Goal: Task Accomplishment & Management: Use online tool/utility

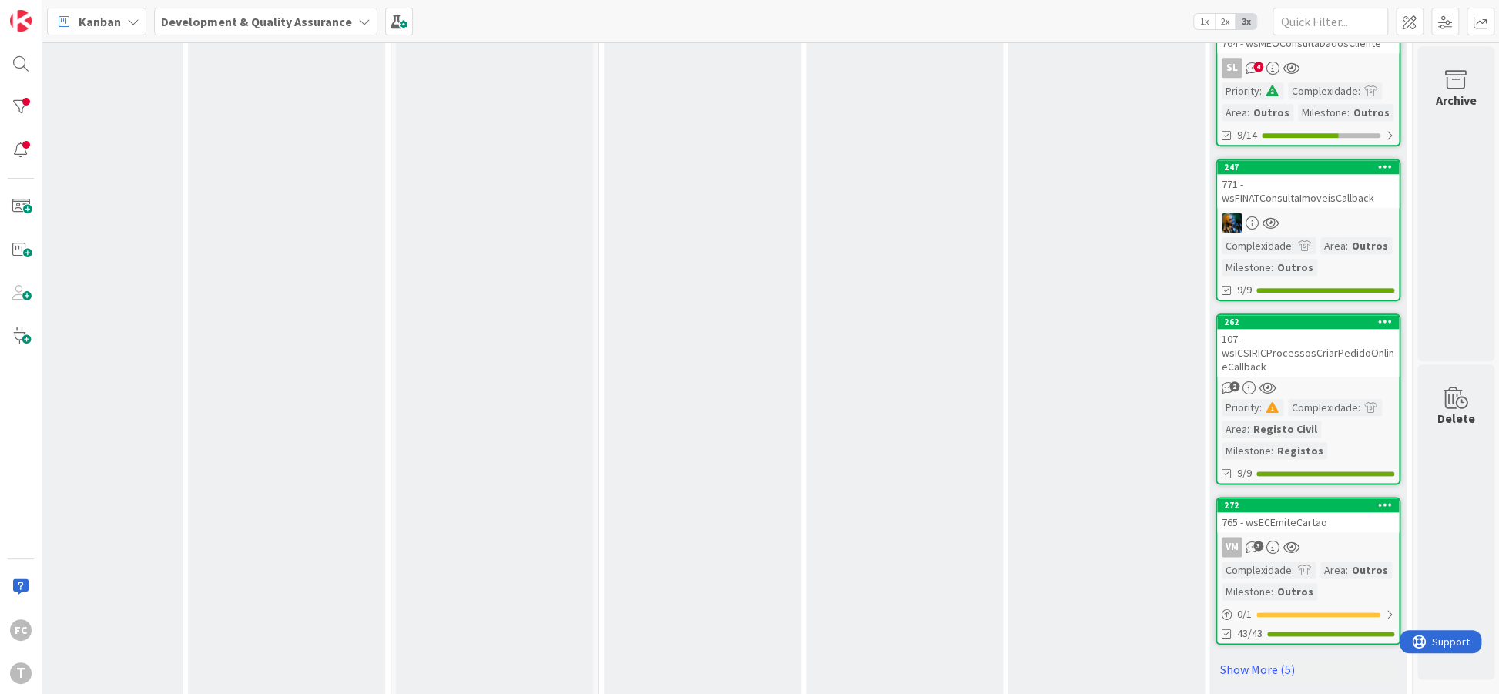
scroll to position [1042, 270]
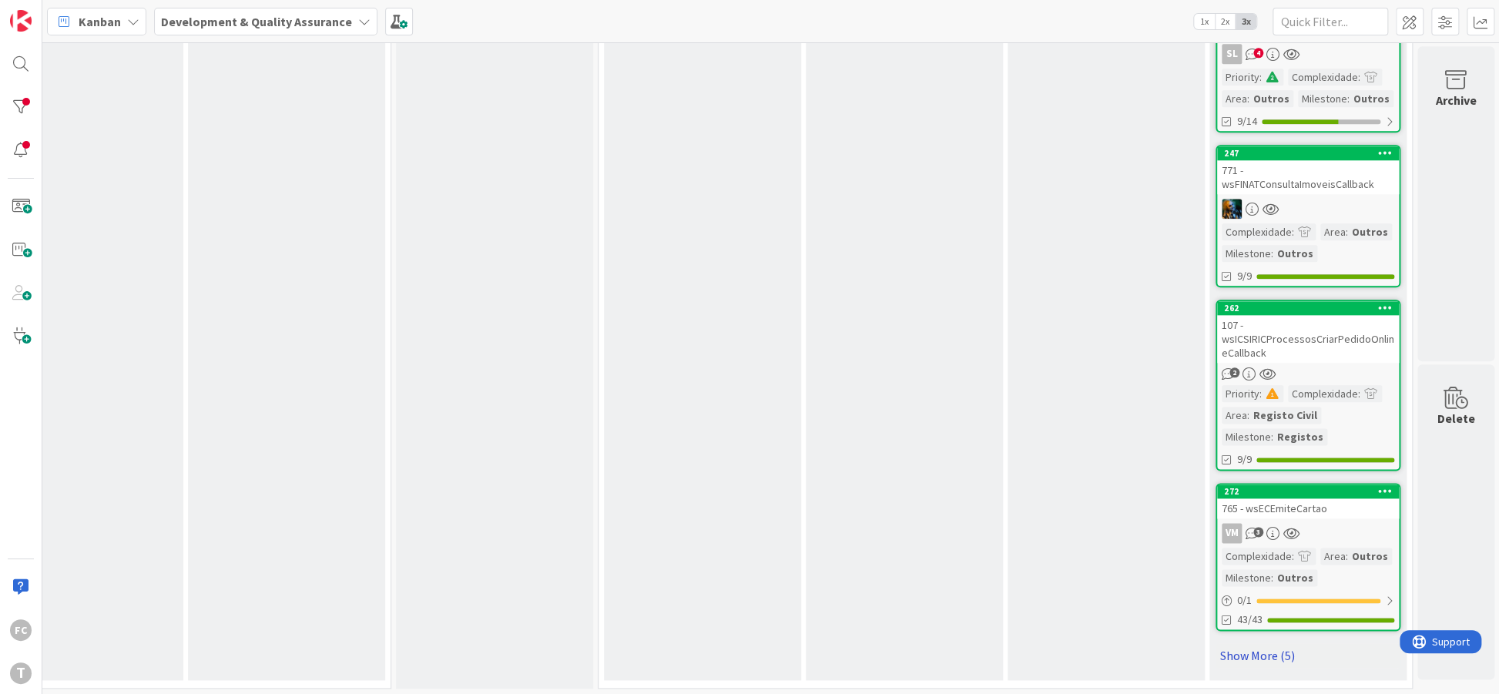
click at [1241, 655] on link "Show More (5)" at bounding box center [1307, 655] width 185 height 25
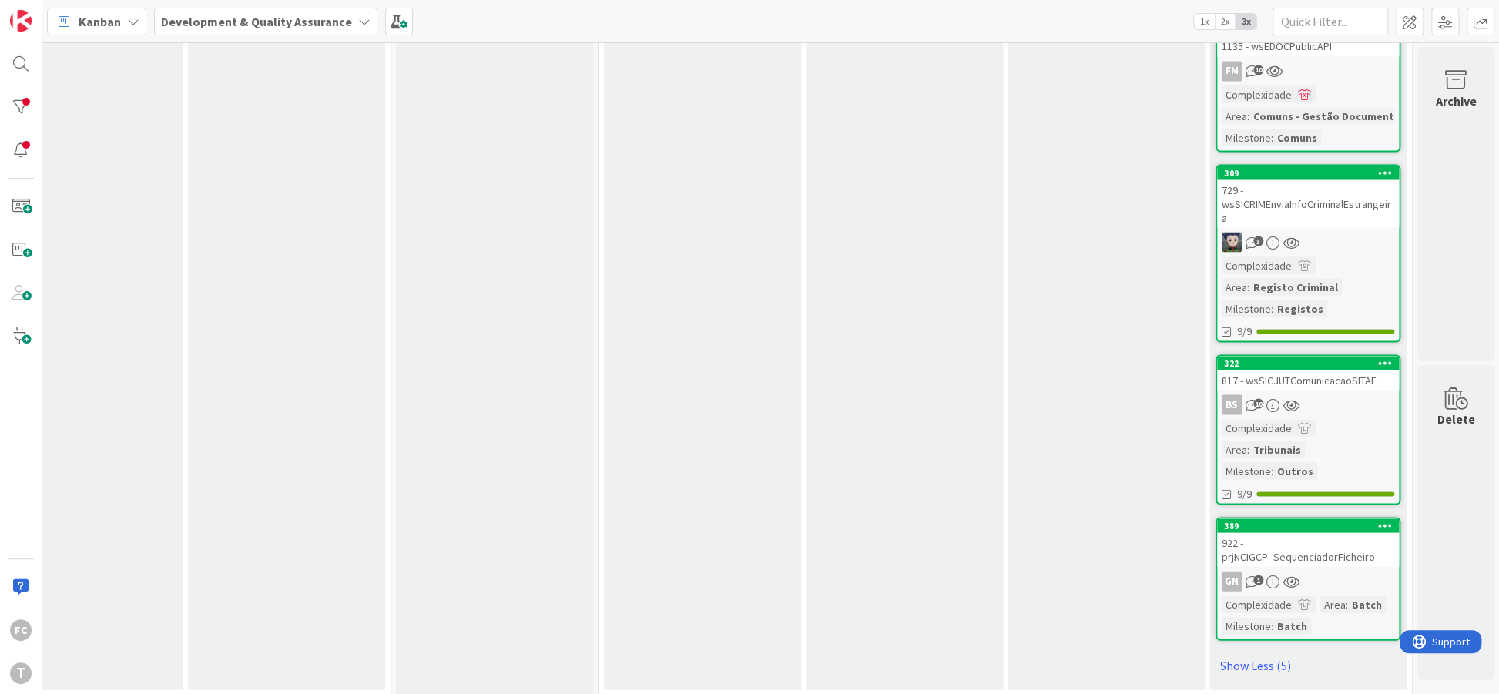
scroll to position [1827, 270]
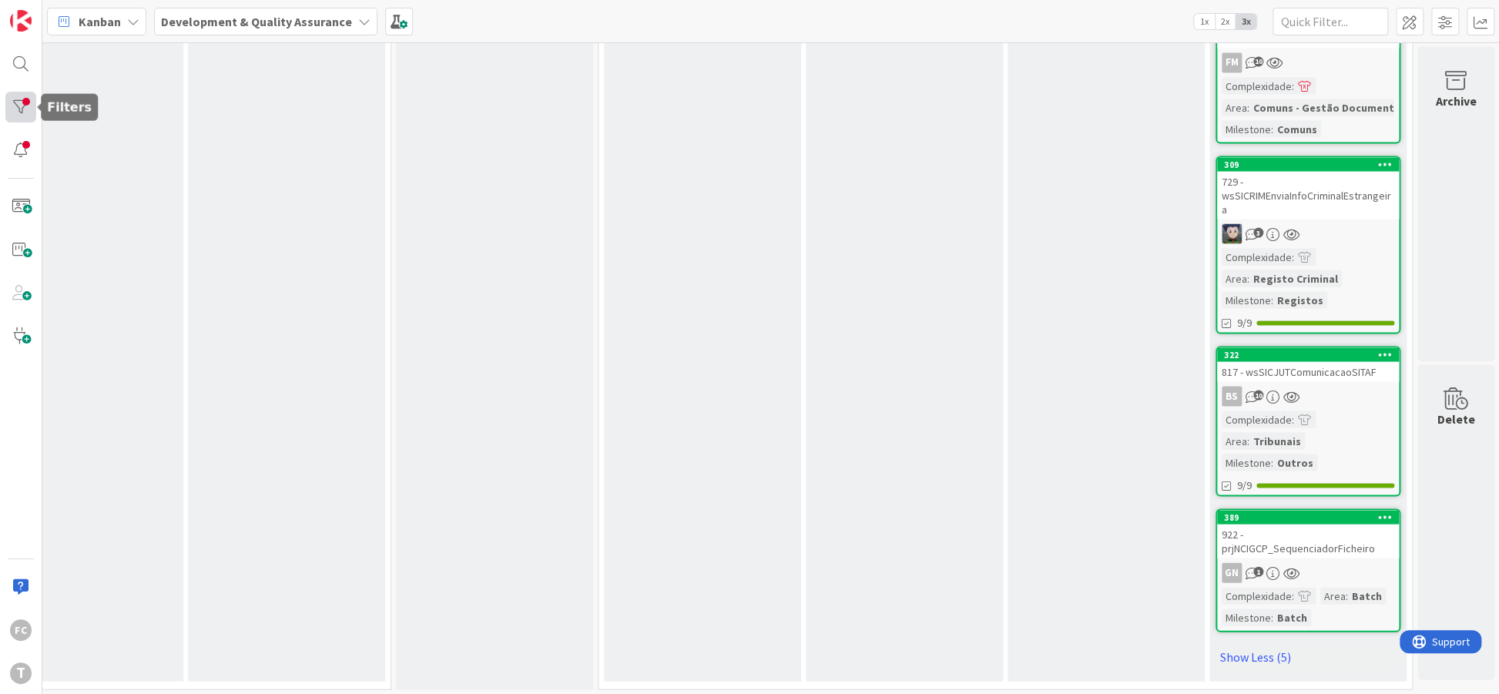
click at [23, 120] on div at bounding box center [20, 107] width 31 height 31
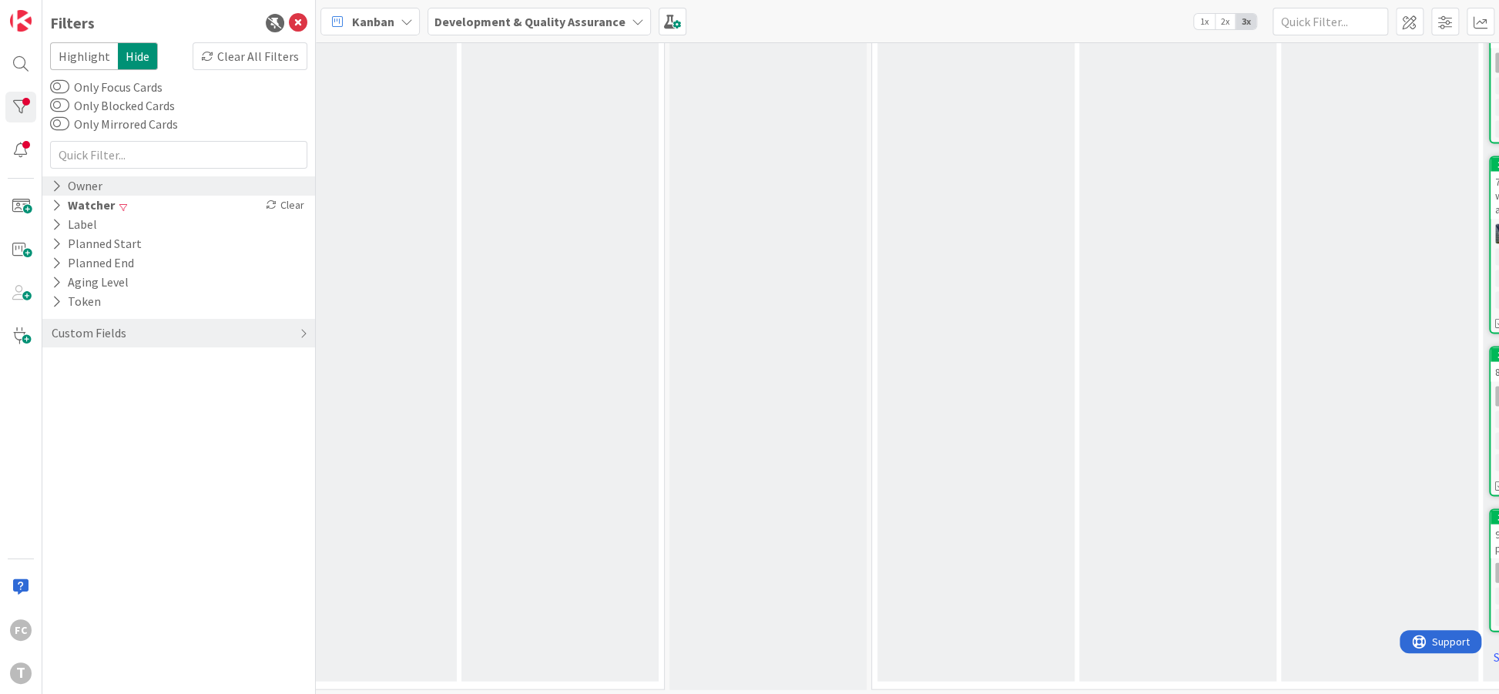
click at [59, 186] on icon at bounding box center [57, 185] width 10 height 13
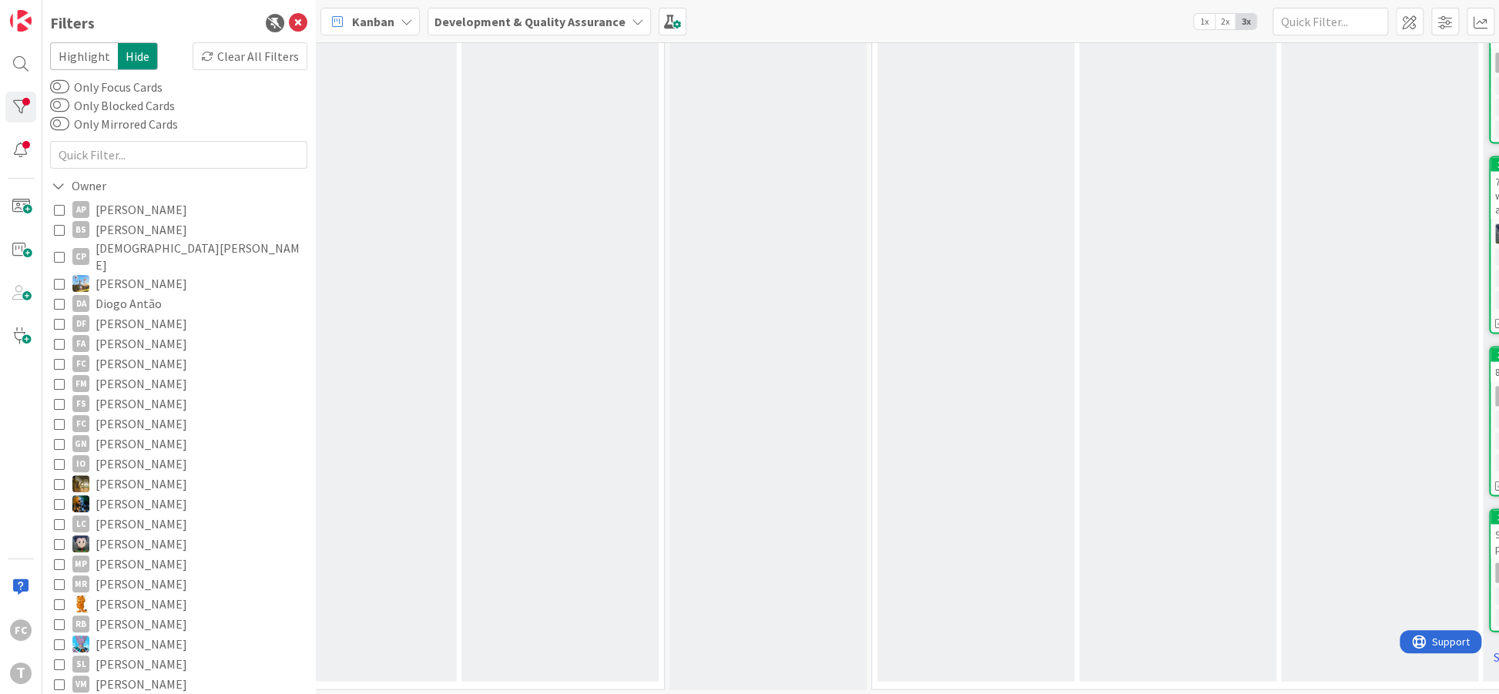
click at [58, 358] on icon at bounding box center [59, 363] width 11 height 11
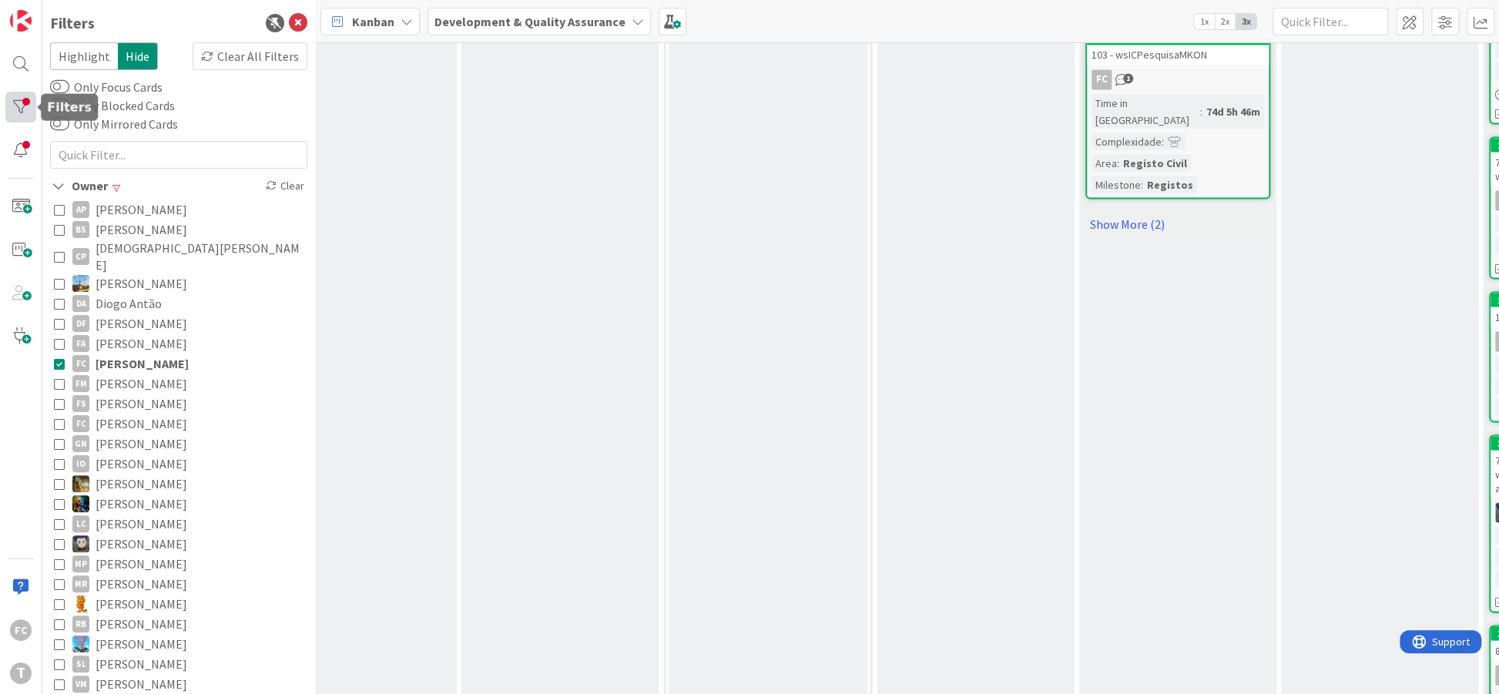
click at [23, 112] on div at bounding box center [20, 107] width 31 height 31
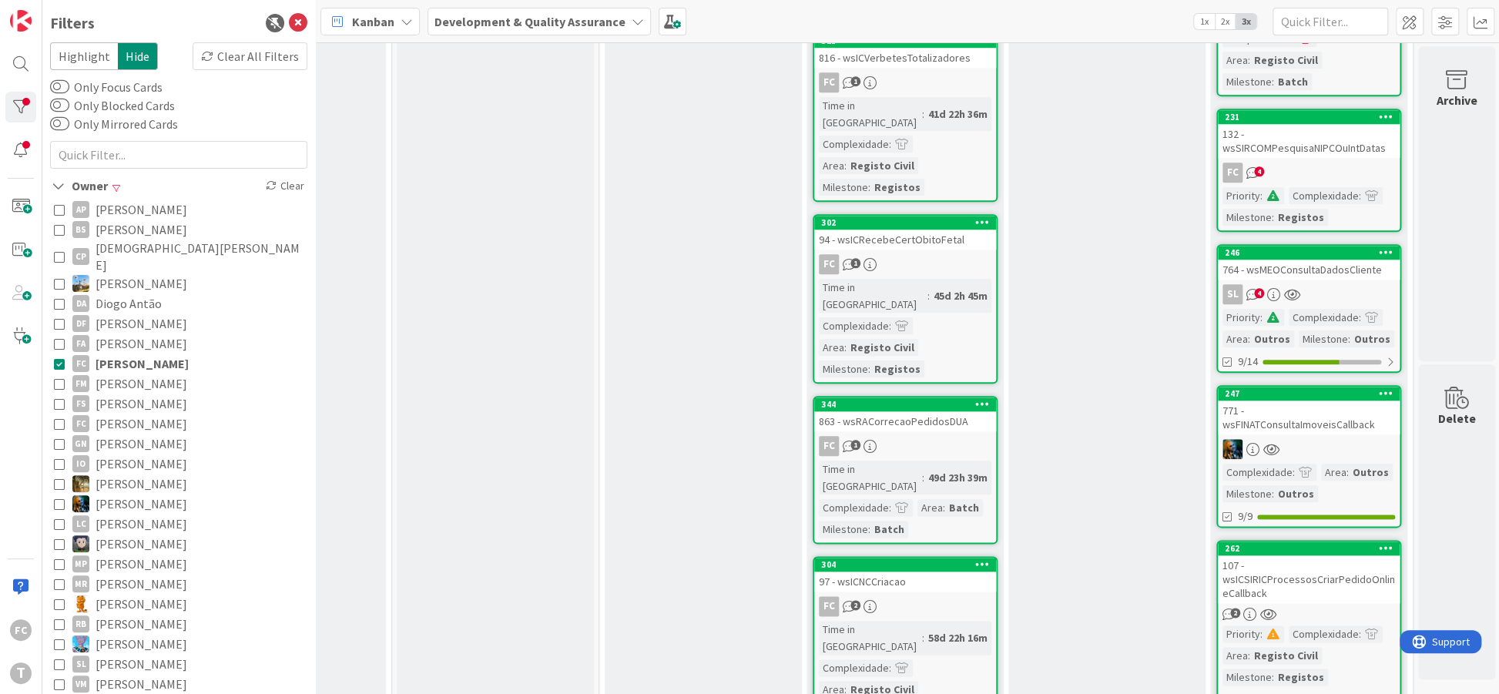
scroll to position [906, 542]
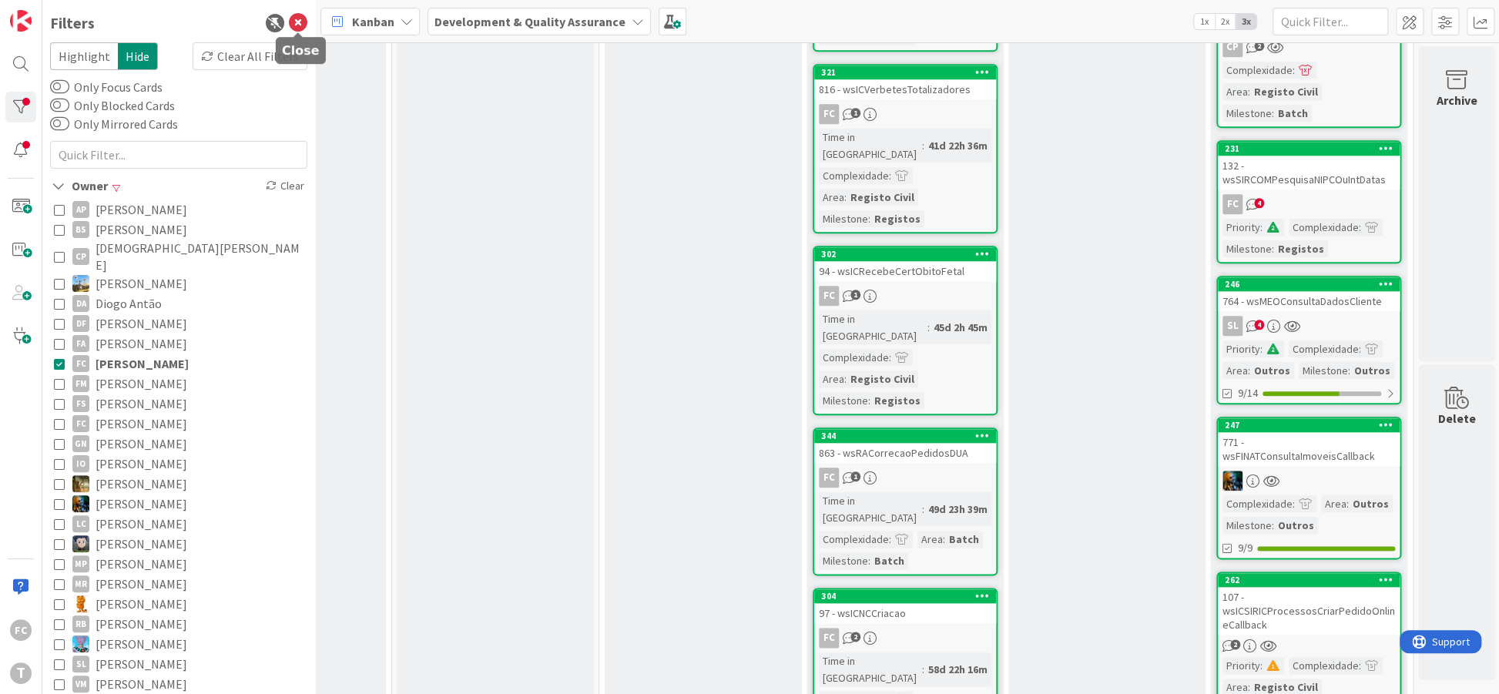
click at [295, 27] on icon at bounding box center [298, 23] width 18 height 18
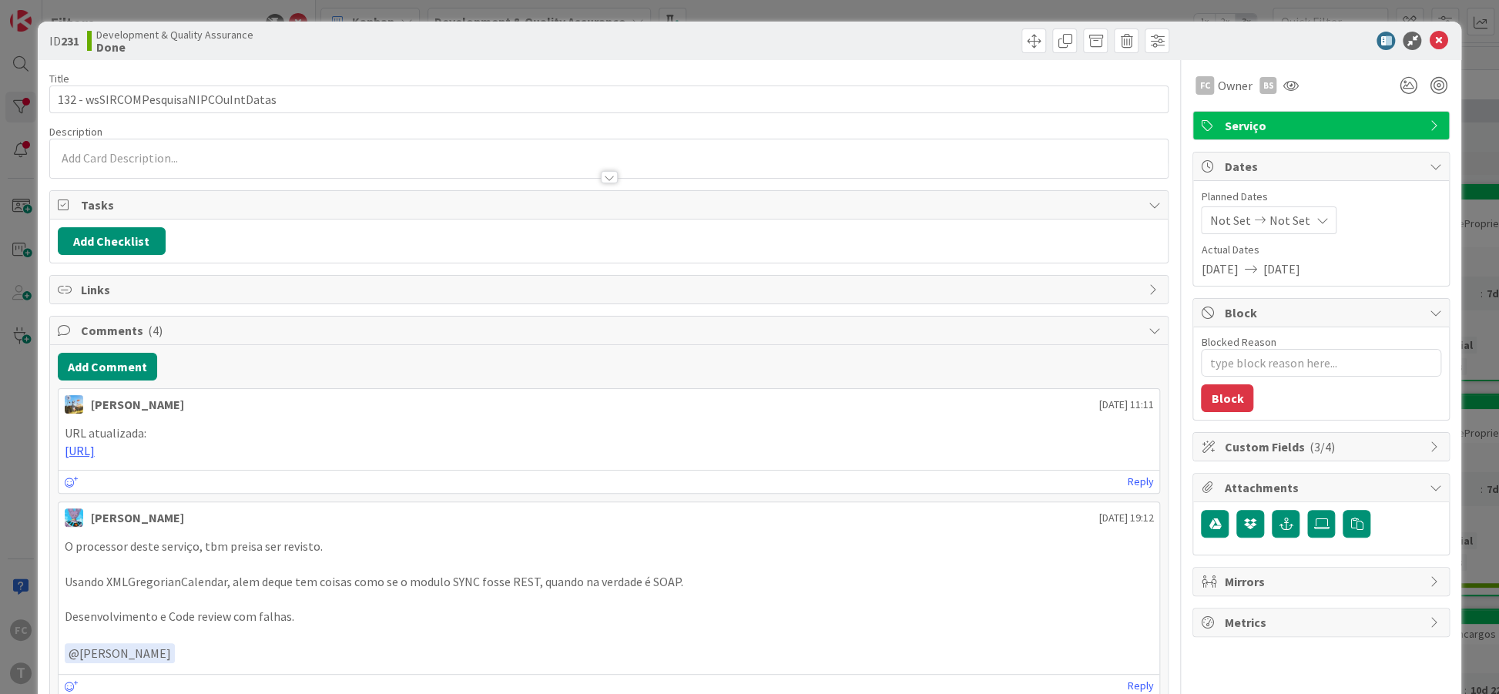
type textarea "x"
click at [1441, 38] on icon at bounding box center [1437, 41] width 18 height 18
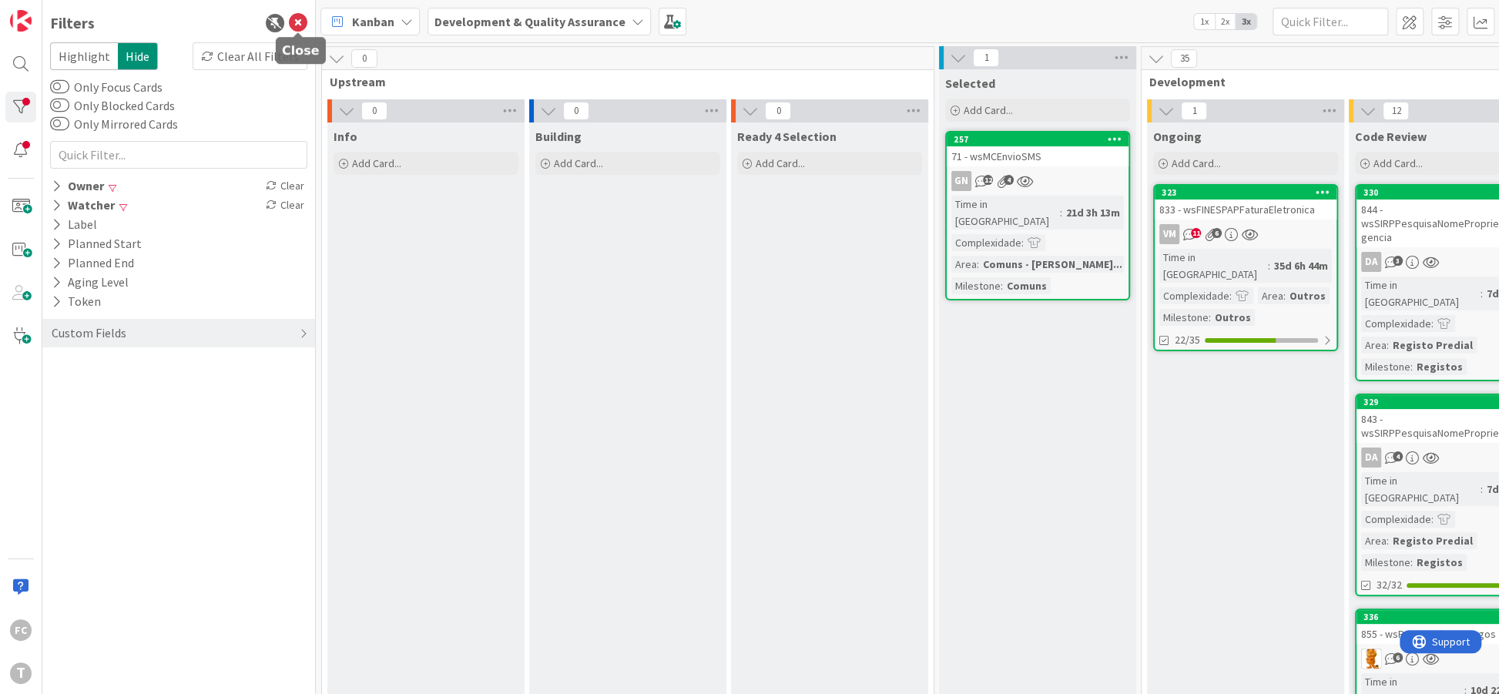
click at [299, 22] on icon at bounding box center [298, 23] width 18 height 18
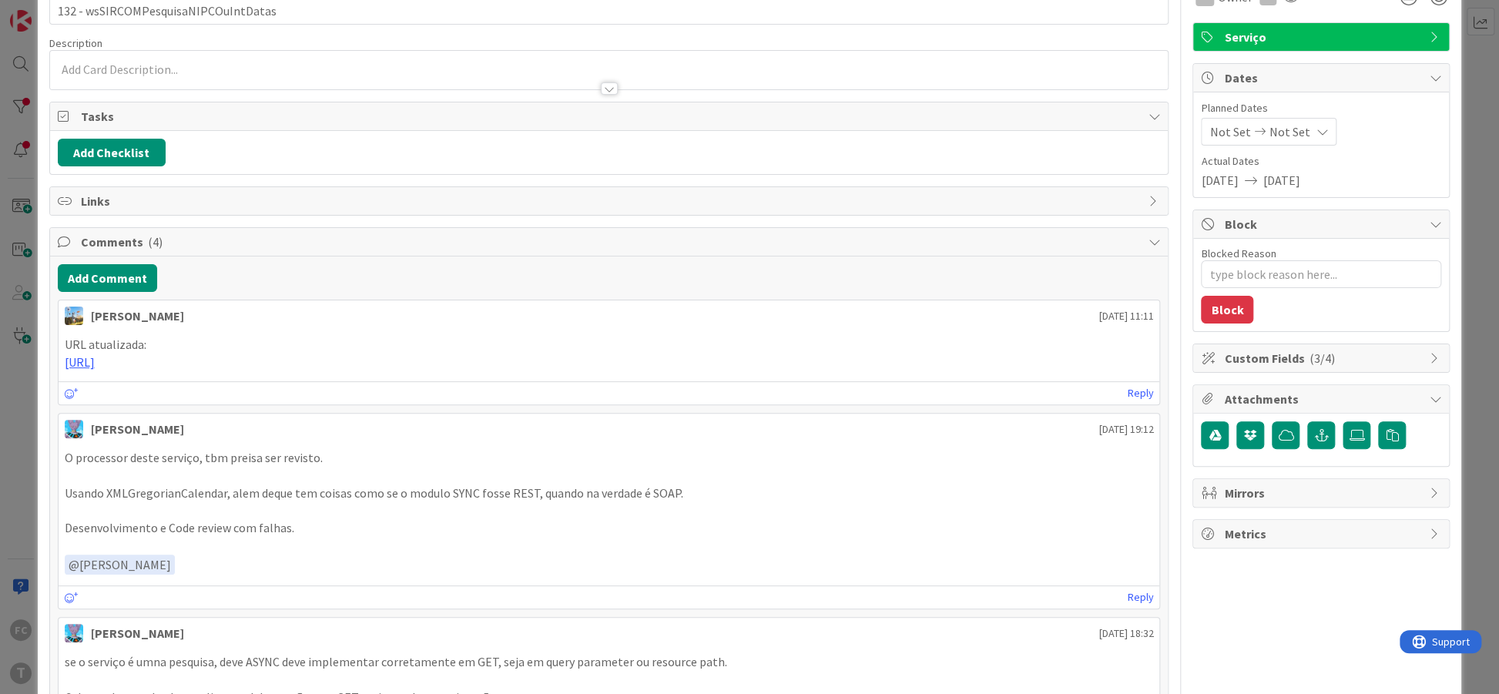
type textarea "x"
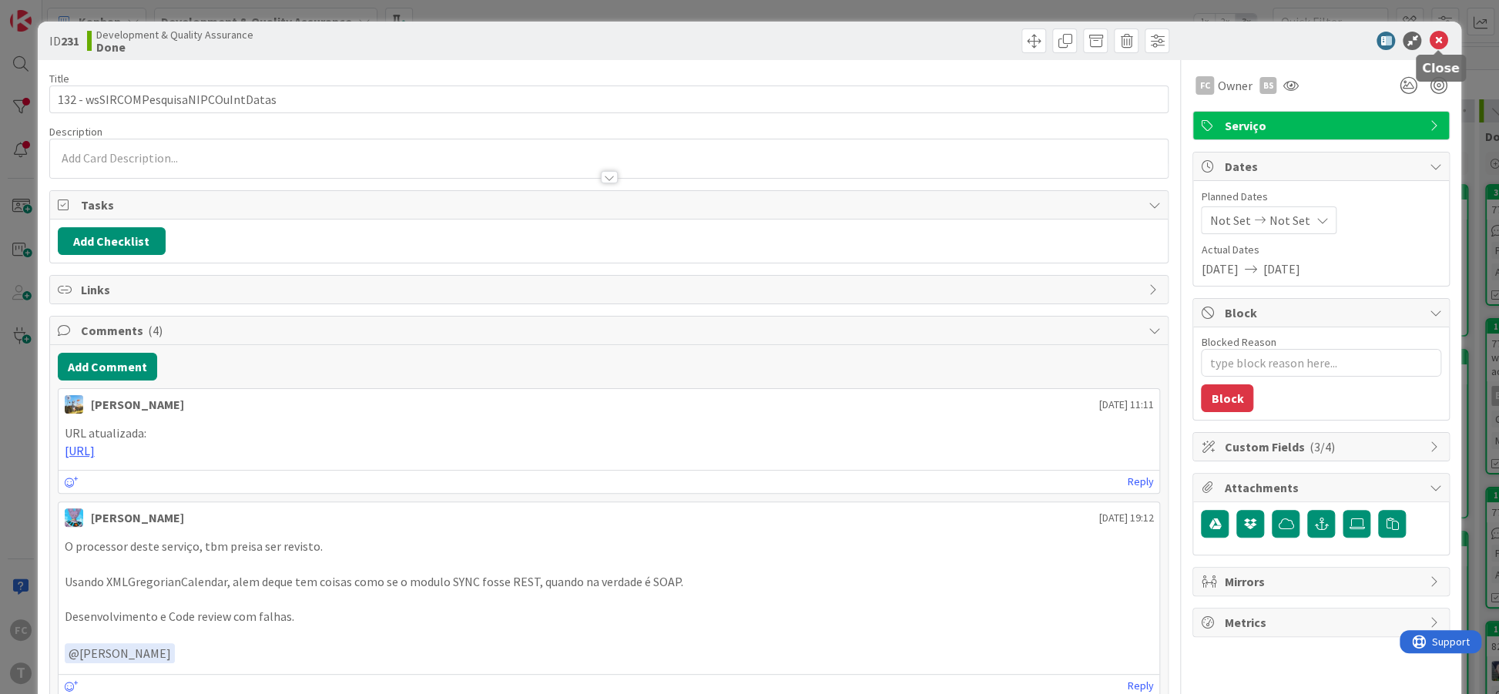
click at [1442, 45] on icon at bounding box center [1437, 41] width 18 height 18
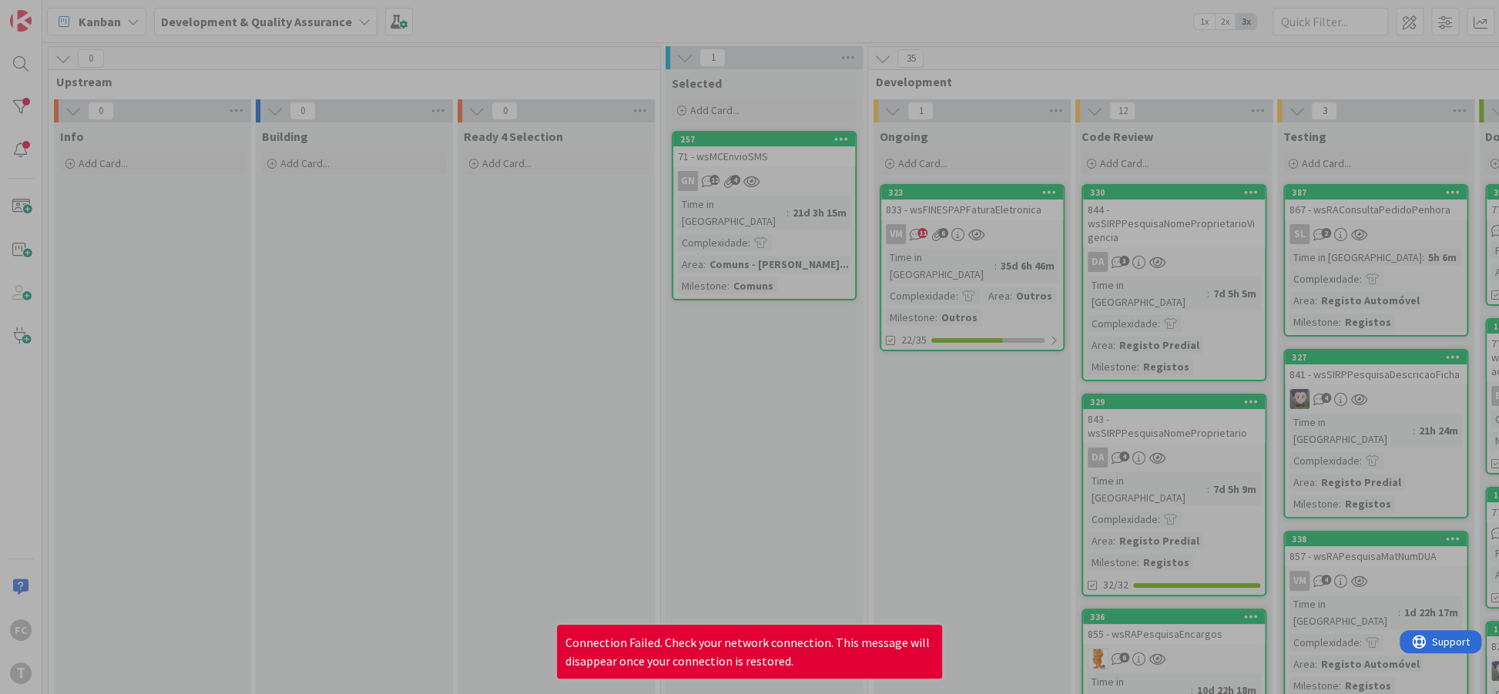
click at [548, 27] on div at bounding box center [749, 347] width 1499 height 694
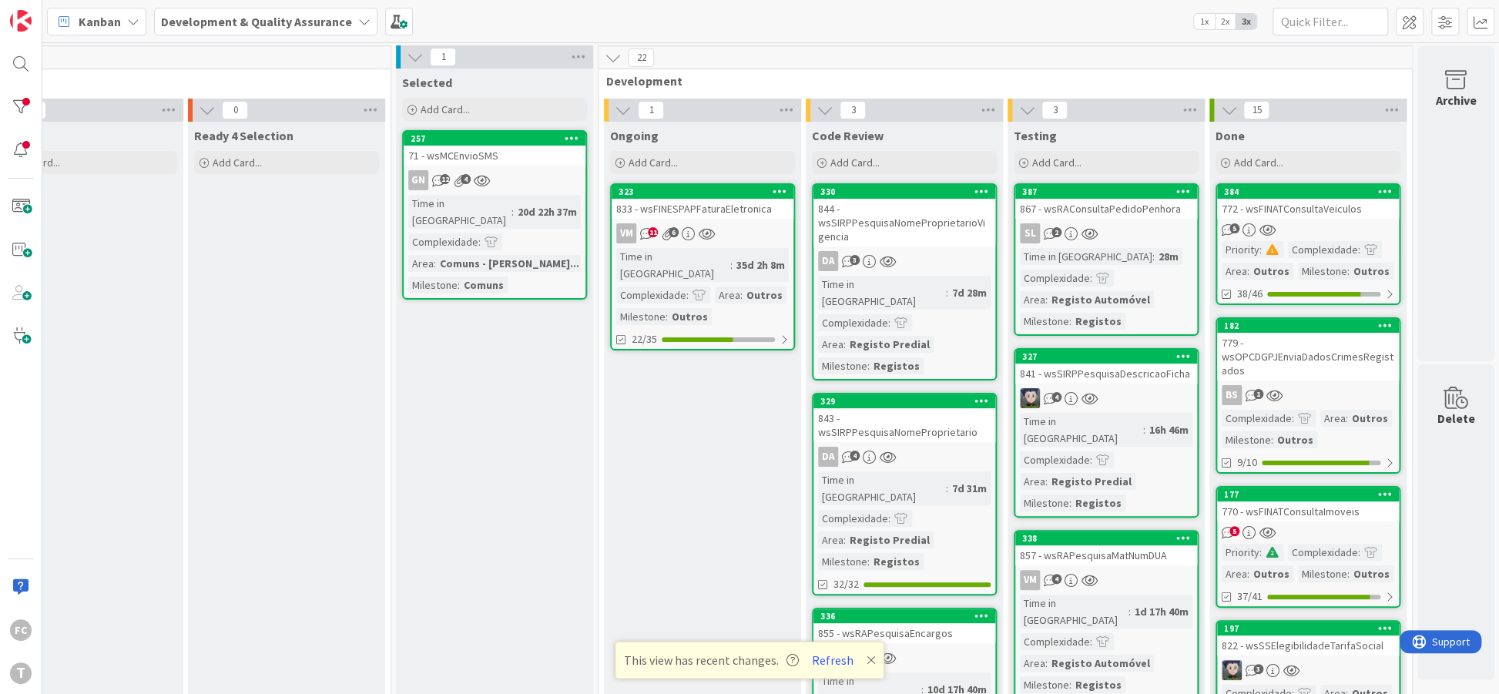
scroll to position [0, 270]
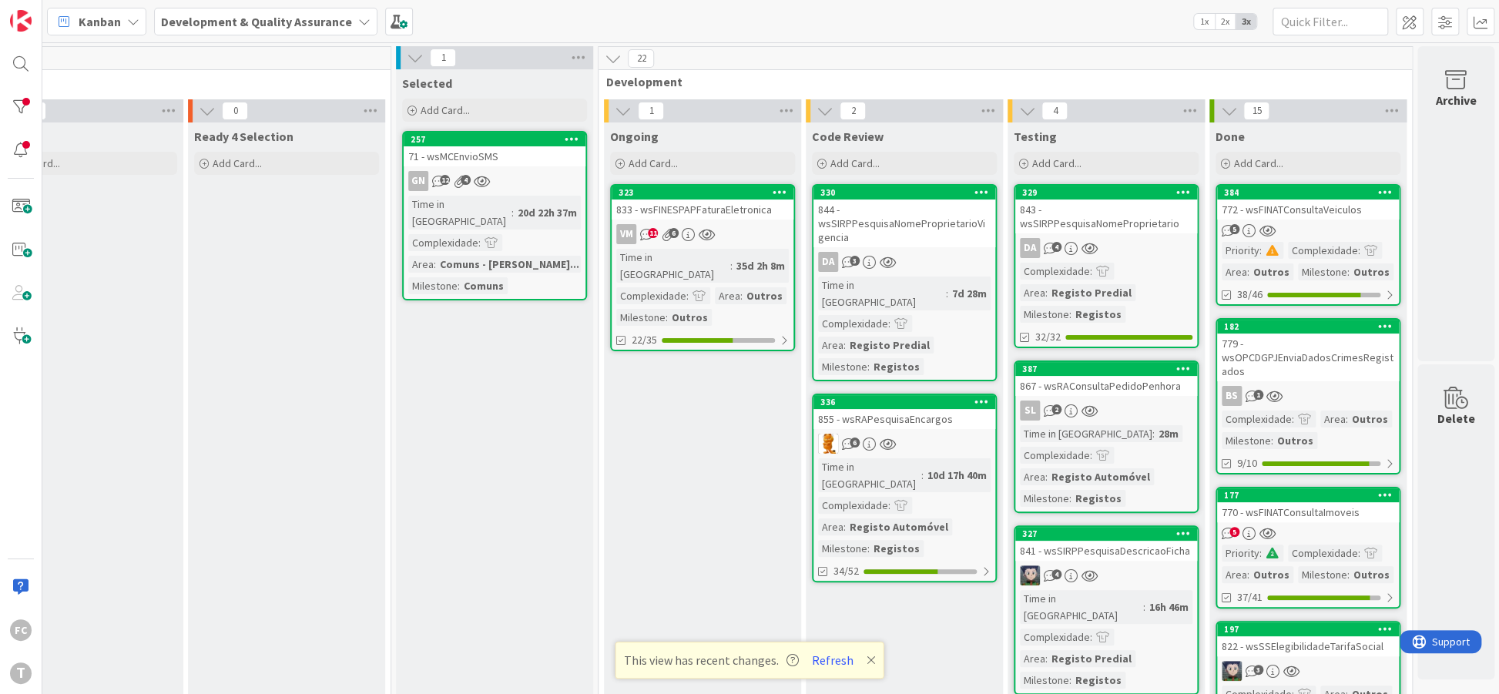
click at [765, 33] on div "Kanban Development & Quality Assurance 1x 2x 3x" at bounding box center [770, 21] width 1456 height 42
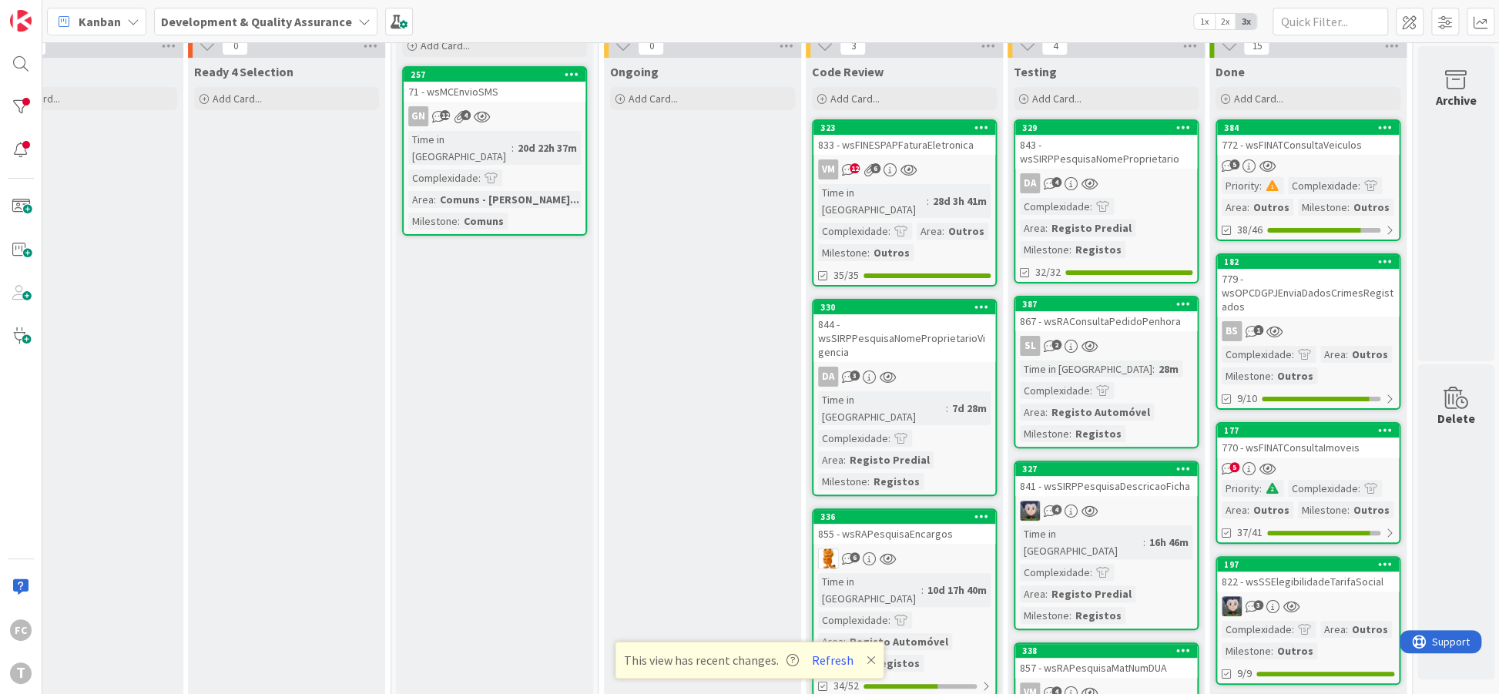
scroll to position [94, 270]
